Goal: Transaction & Acquisition: Obtain resource

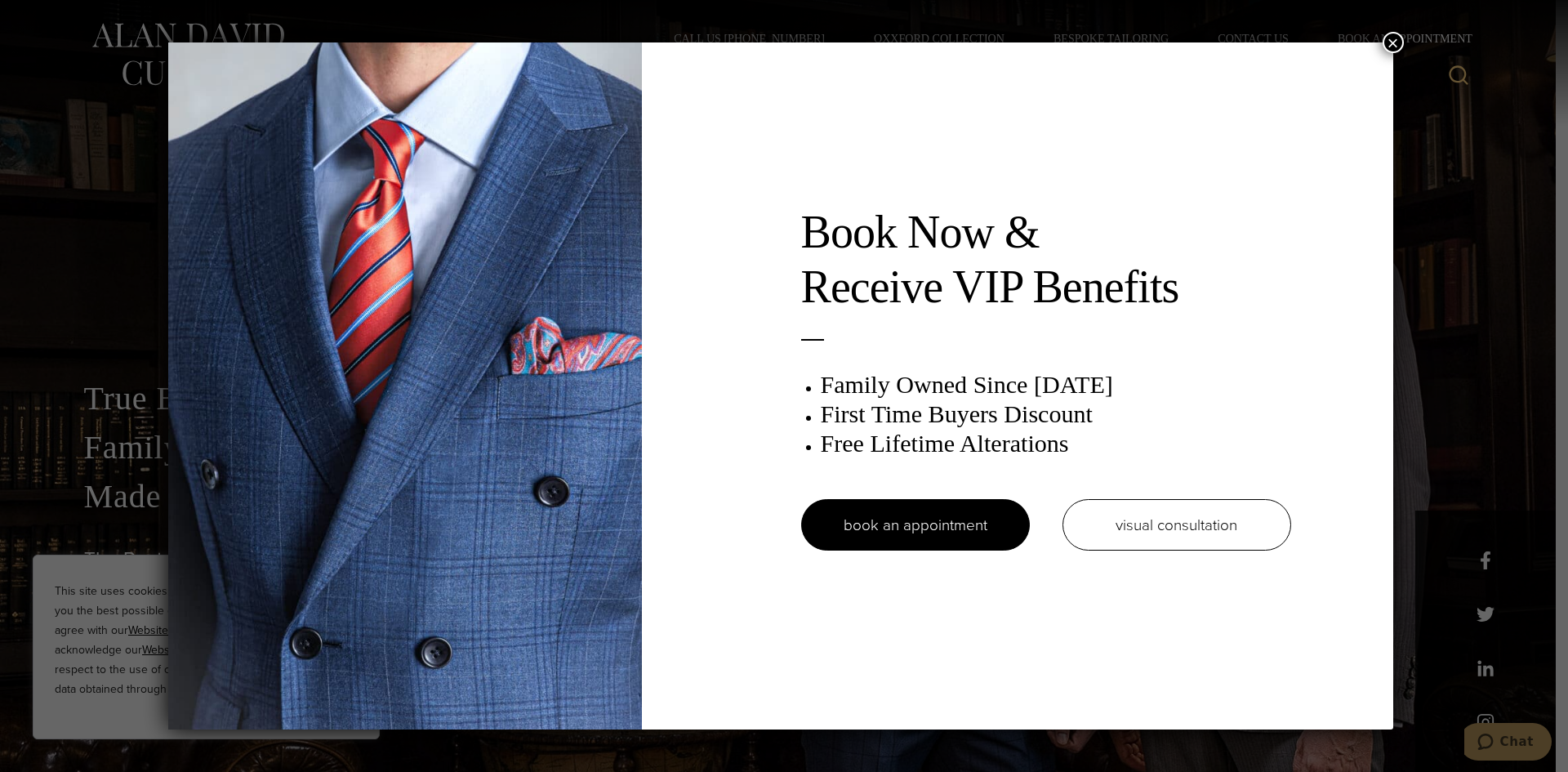
click at [1400, 40] on button "×" at bounding box center [1392, 42] width 21 height 21
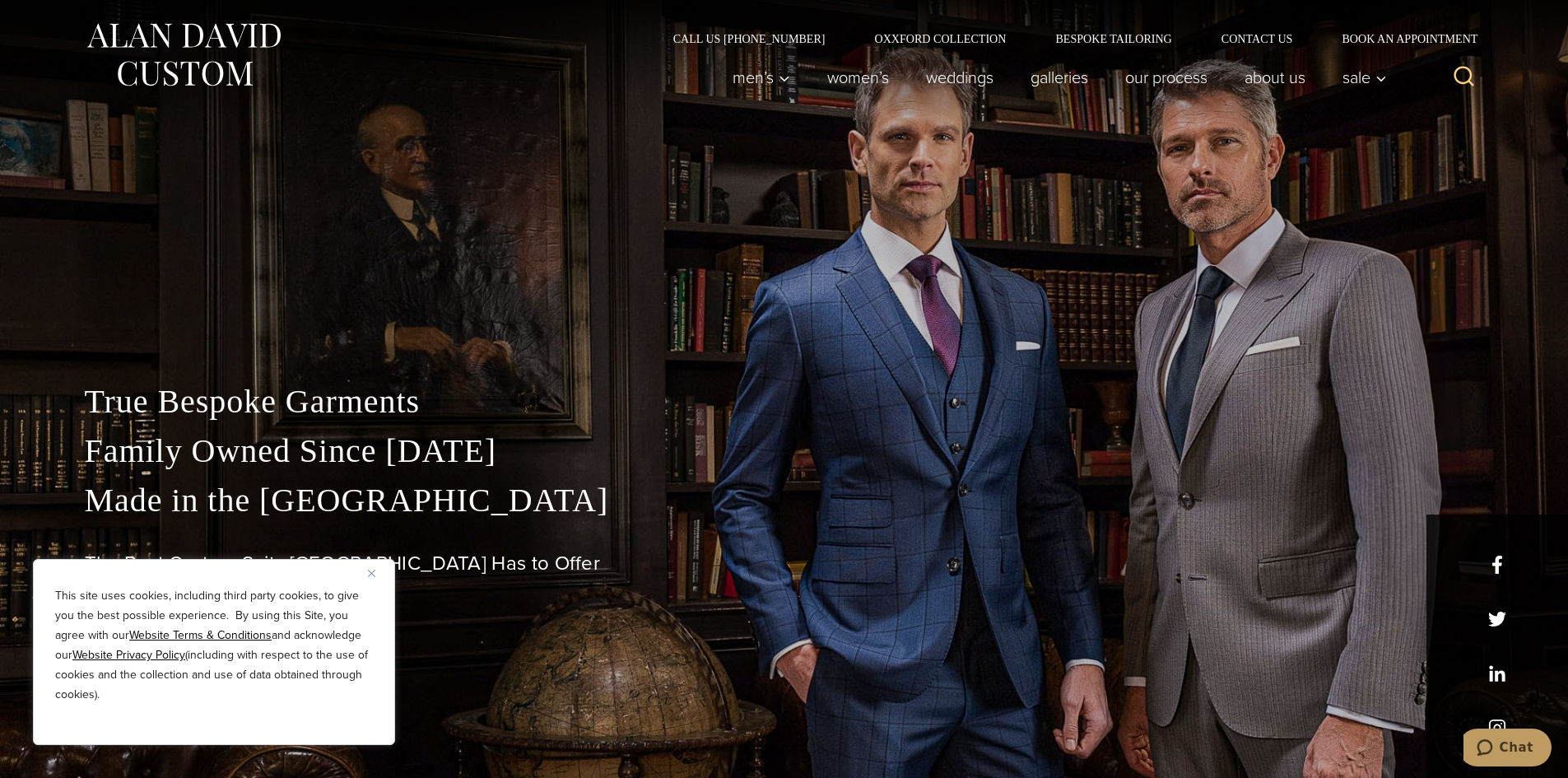
click at [370, 571] on img "Close" at bounding box center [372, 573] width 7 height 7
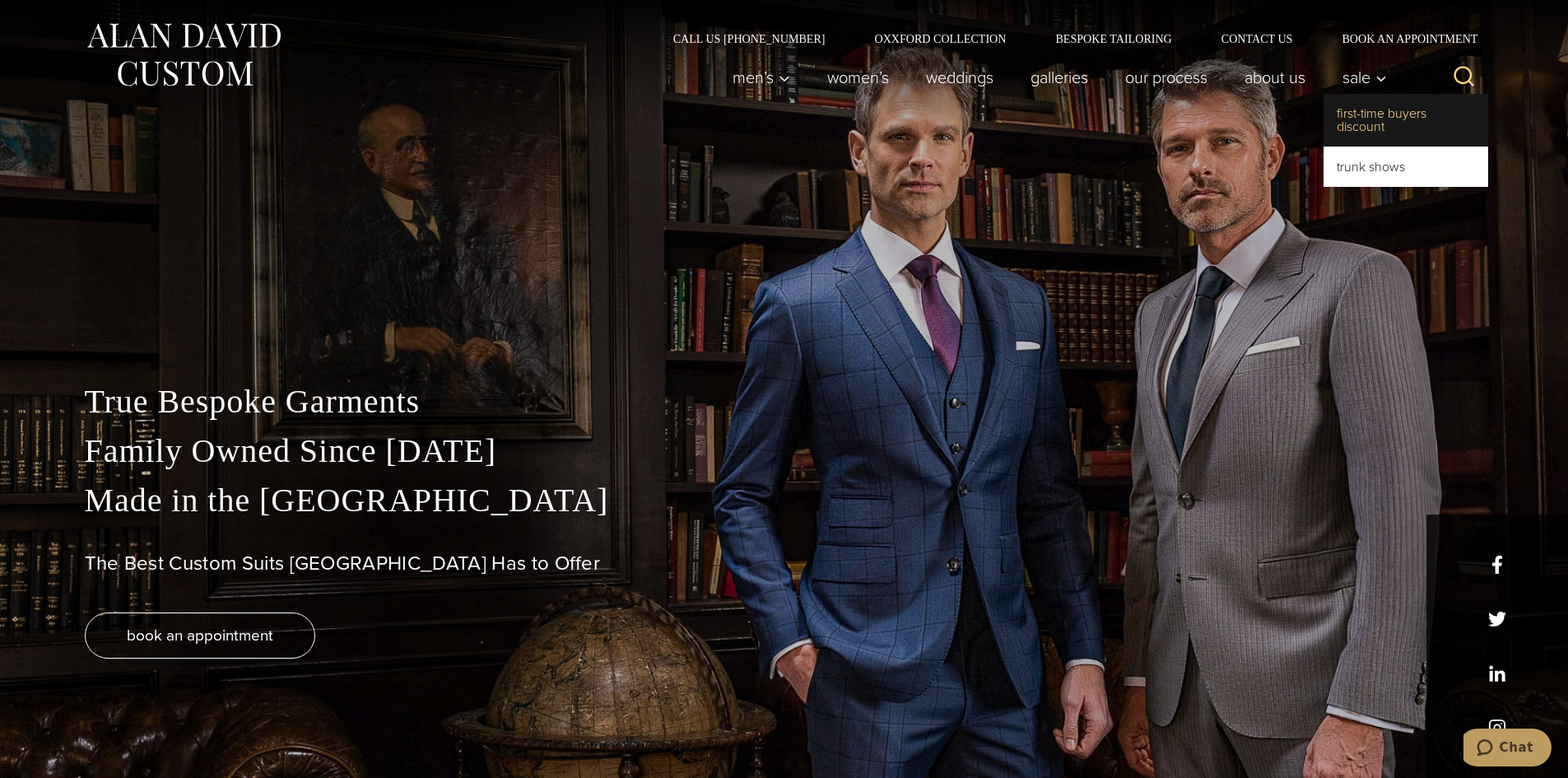
click at [1359, 113] on link "First-Time Buyers Discount" at bounding box center [1405, 119] width 164 height 52
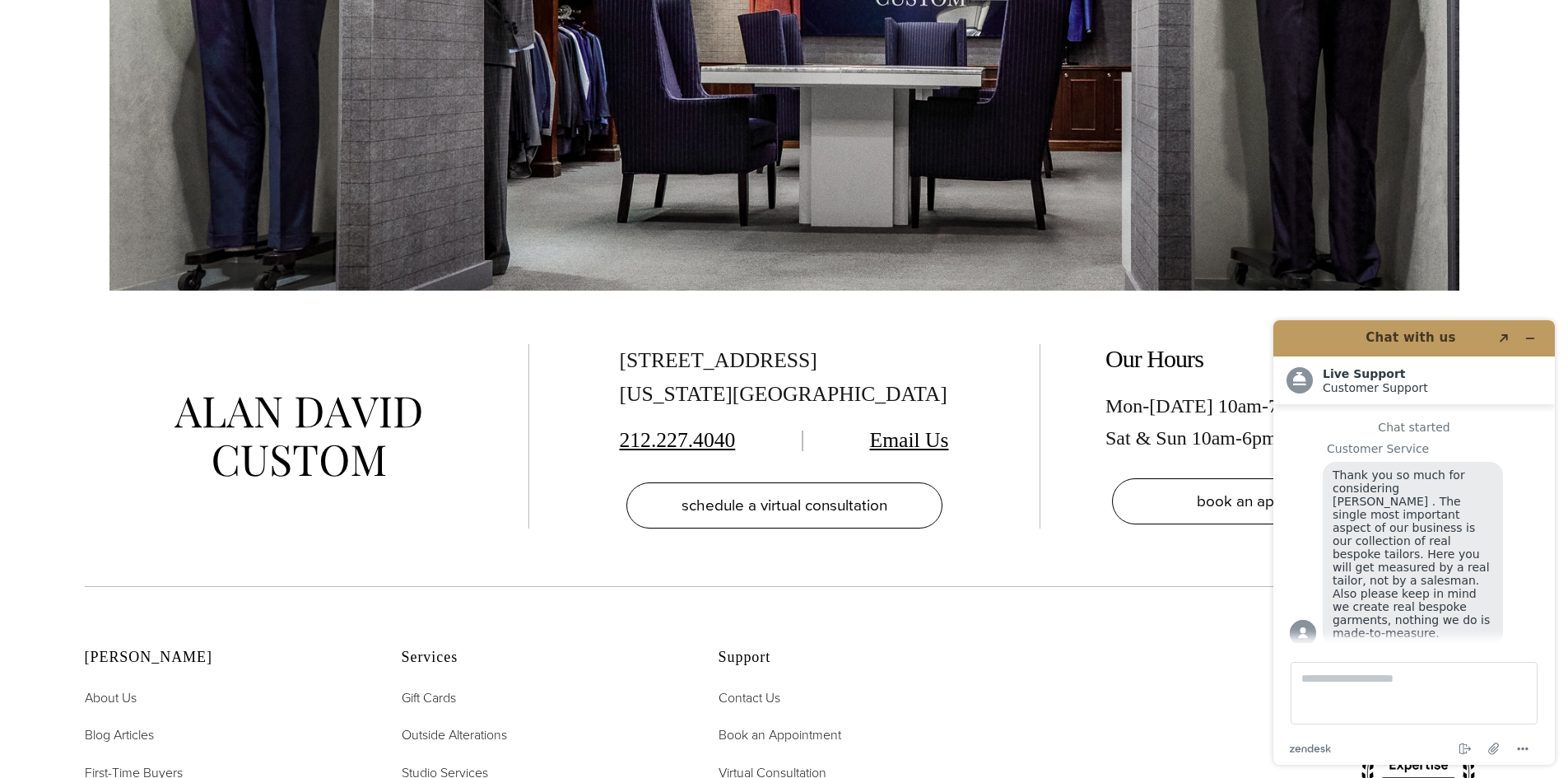
scroll to position [3677, 0]
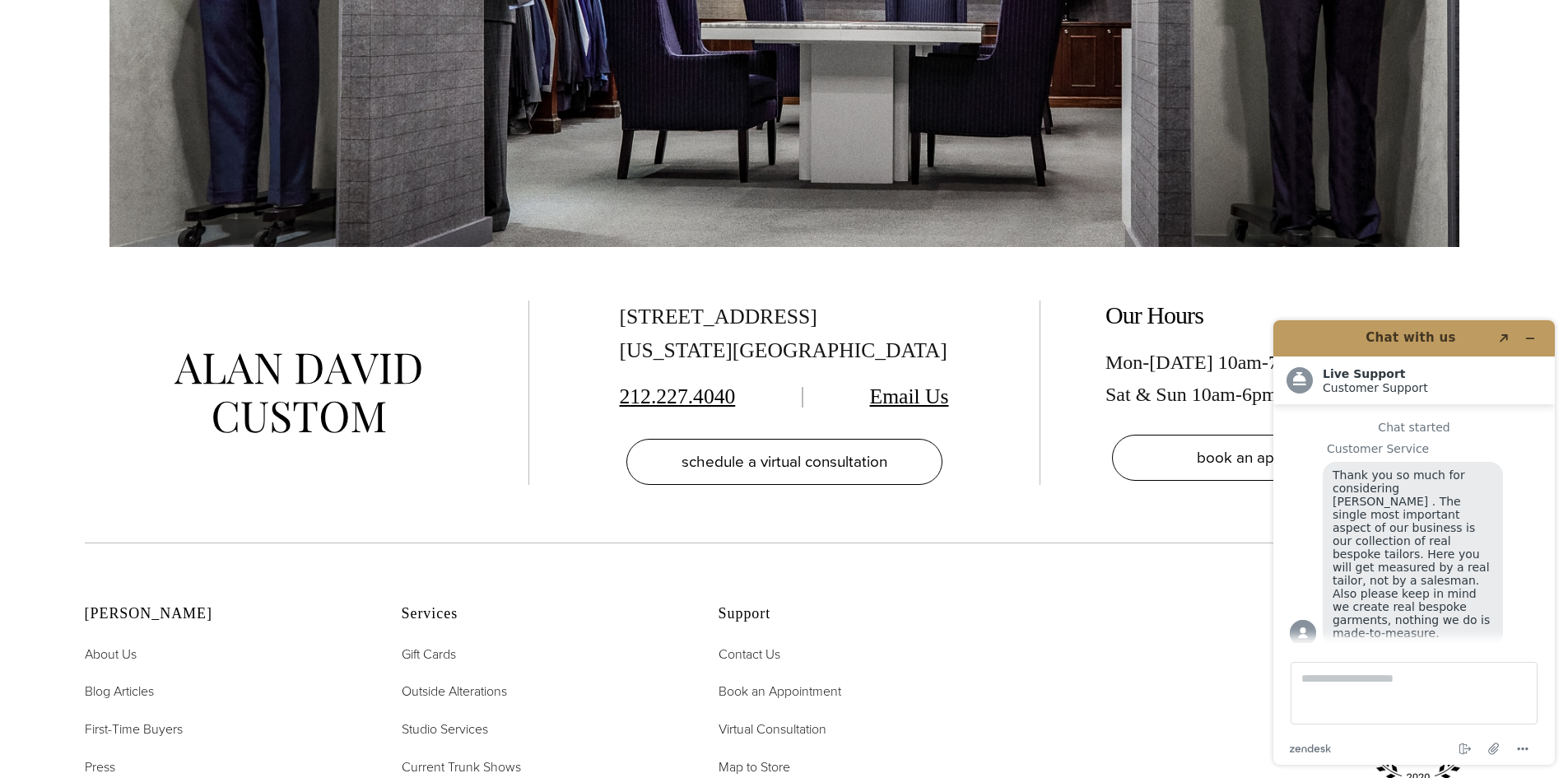
click at [1491, 293] on section "515 Madison Ave, Suite 301 New York, NY 10022 212.227.4040 Email Us schedule a …" at bounding box center [784, 395] width 1568 height 296
click at [1517, 271] on section "515 Madison Ave, Suite 301 New York, NY 10022 212.227.4040 Email Us schedule a …" at bounding box center [784, 395] width 1568 height 296
click at [1527, 337] on icon "Minimize widget" at bounding box center [1530, 338] width 12 height 12
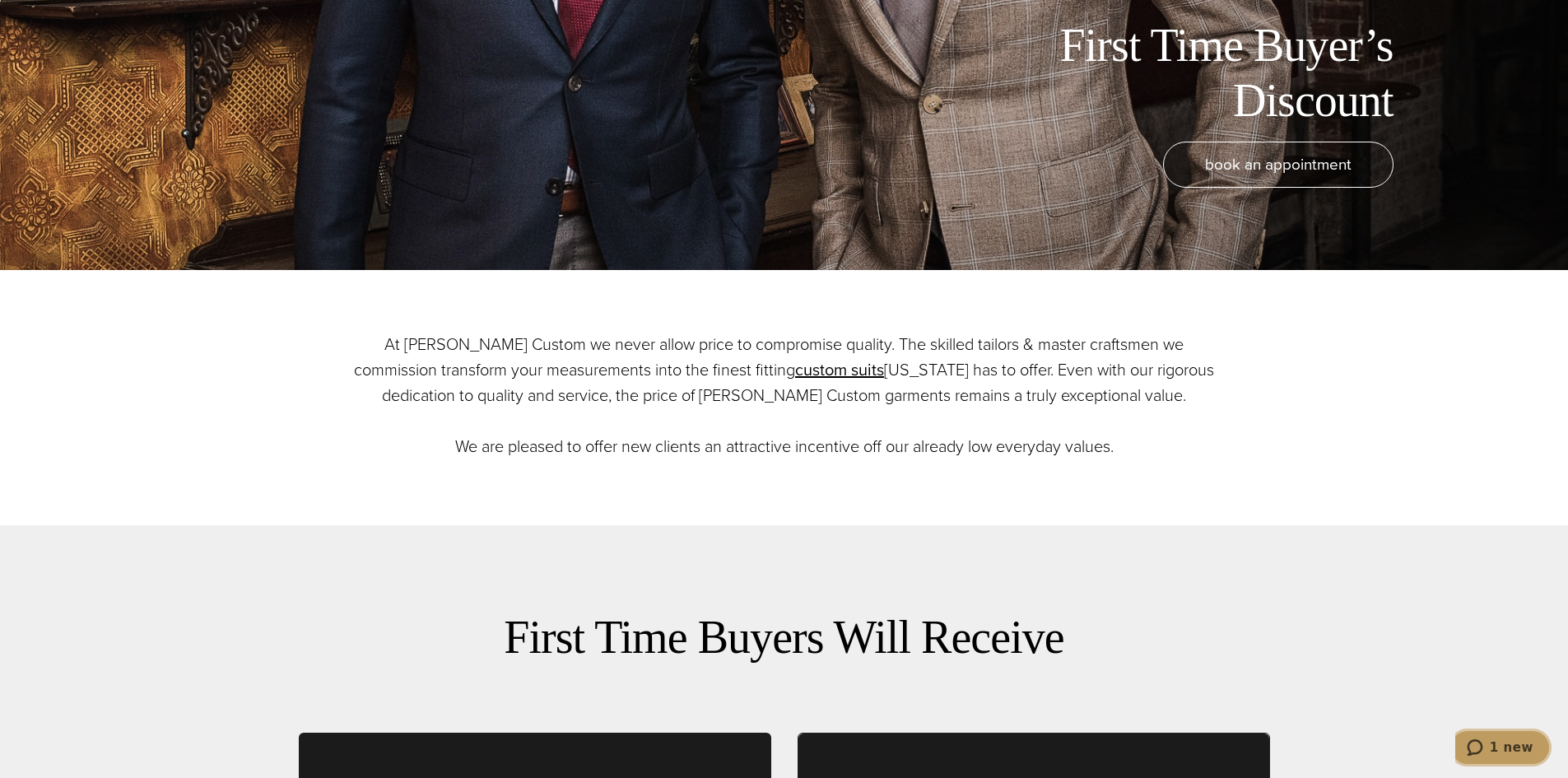
scroll to position [0, 0]
